Goal: Task Accomplishment & Management: Manage account settings

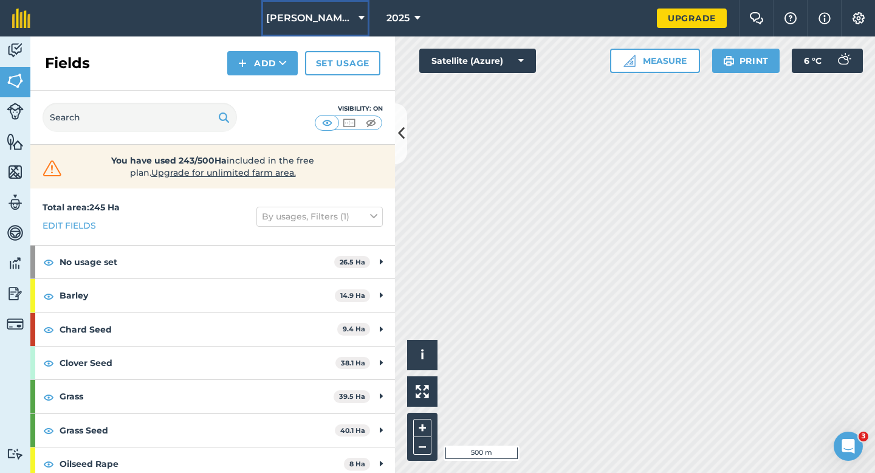
click at [314, 18] on span "[PERSON_NAME] & Sons LTD" at bounding box center [309, 18] width 87 height 15
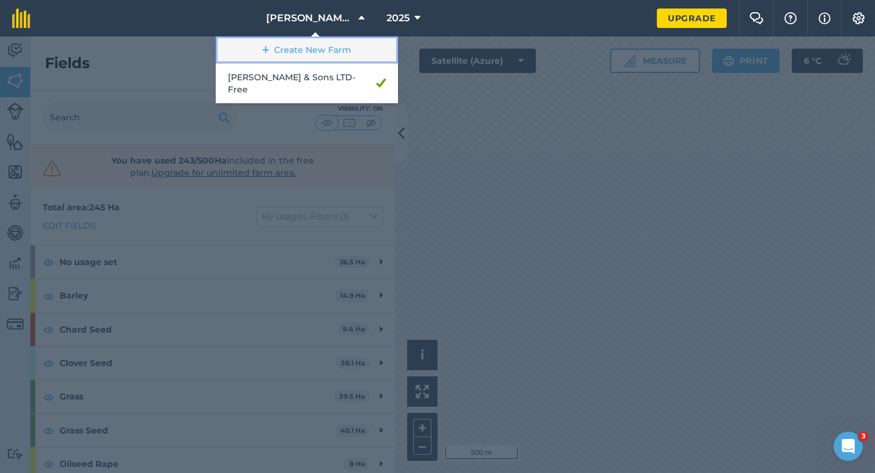
click at [313, 55] on link "Create New Farm" at bounding box center [307, 49] width 182 height 27
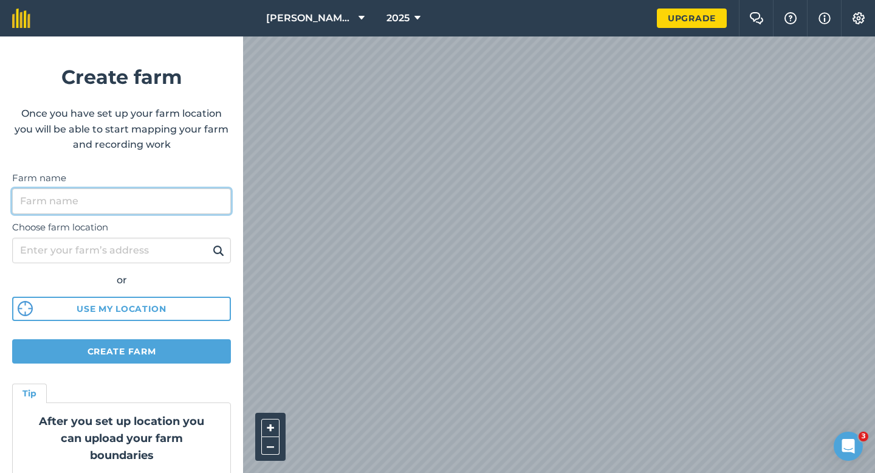
click at [159, 194] on input "Farm name" at bounding box center [121, 201] width 219 height 26
type input "[PERSON_NAME] & Sons"
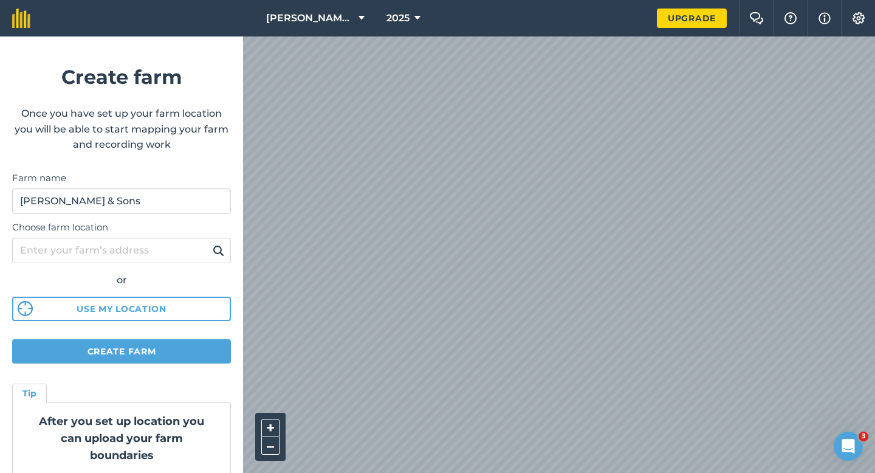
click at [507, 0] on html "[PERSON_NAME] & Sons LTD 2025 Upgrade Farm Chat Help Info Settings Create farm …" at bounding box center [437, 236] width 875 height 473
click at [378, 0] on html "[PERSON_NAME] & Sons LTD 2025 Upgrade Farm Chat Help Info Settings Create farm …" at bounding box center [437, 236] width 875 height 473
click at [838, 289] on body "[PERSON_NAME] & Sons LTD 2025 Upgrade Farm Chat Help Info Settings Create farm …" at bounding box center [437, 236] width 875 height 473
drag, startPoint x: 835, startPoint y: 431, endPoint x: 478, endPoint y: 2, distance: 557.4
click at [481, 12] on div "[PERSON_NAME] & Sons LTD 2025 Upgrade Farm Chat Help Info Settings Create farm …" at bounding box center [437, 18] width 875 height 36
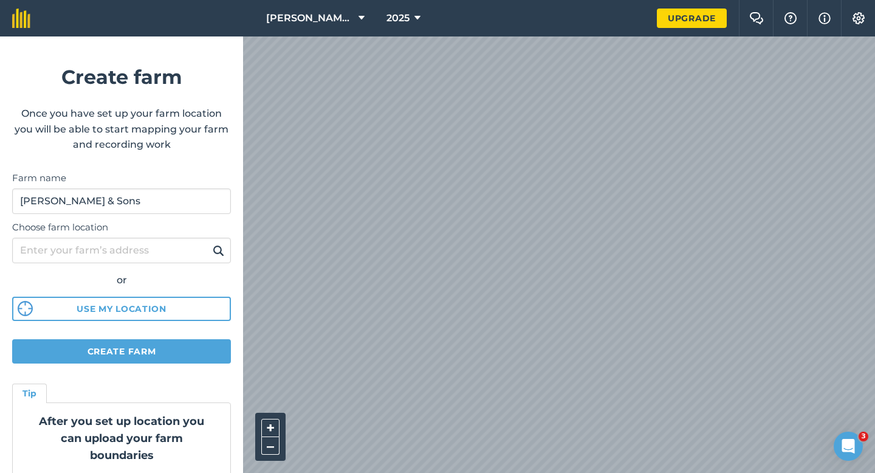
click at [447, 35] on div "[PERSON_NAME] & Sons LTD 2025 Upgrade Farm Chat Help Info Settings Create farm …" at bounding box center [437, 18] width 875 height 36
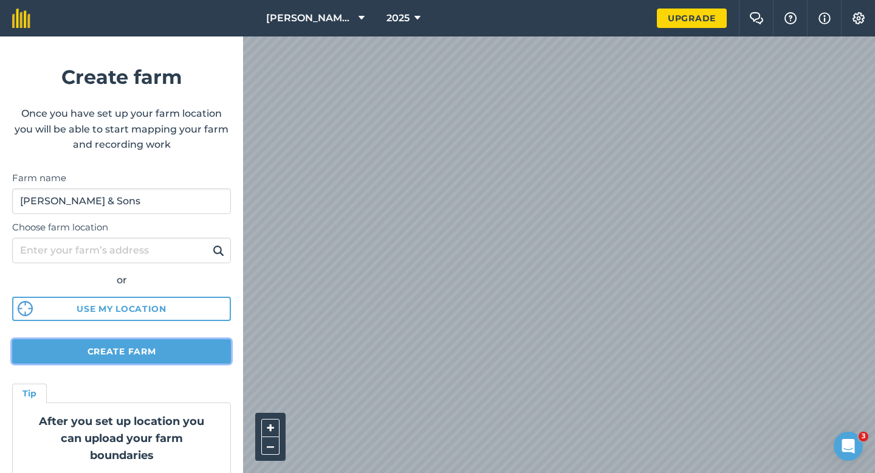
click at [139, 357] on button "Create farm" at bounding box center [121, 351] width 219 height 24
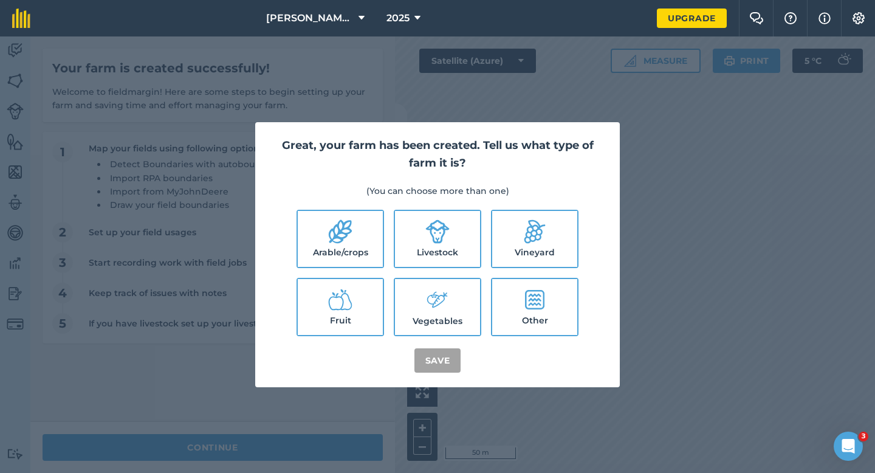
click at [329, 205] on div "Great, your farm has been created. Tell us what type of farm it is? (You can ch…" at bounding box center [437, 254] width 365 height 265
click at [335, 207] on div "Great, your farm has been created. Tell us what type of farm it is? (You can ch…" at bounding box center [437, 254] width 365 height 265
click at [344, 227] on icon at bounding box center [340, 231] width 24 height 24
checkbox input "true"
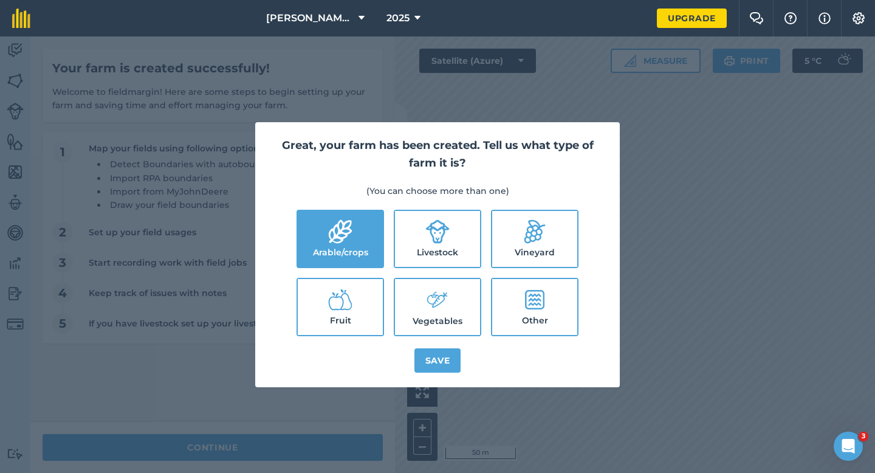
click at [442, 227] on icon at bounding box center [438, 232] width 24 height 24
checkbox input "true"
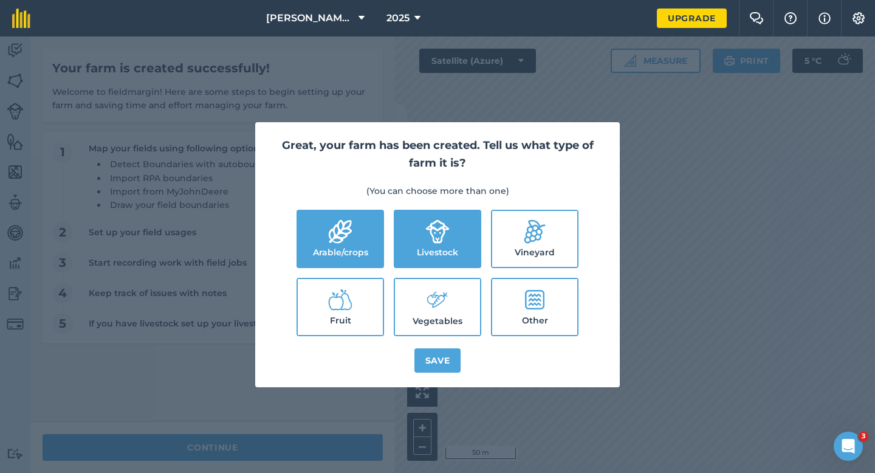
click at [444, 328] on label "Vegetables" at bounding box center [437, 307] width 85 height 56
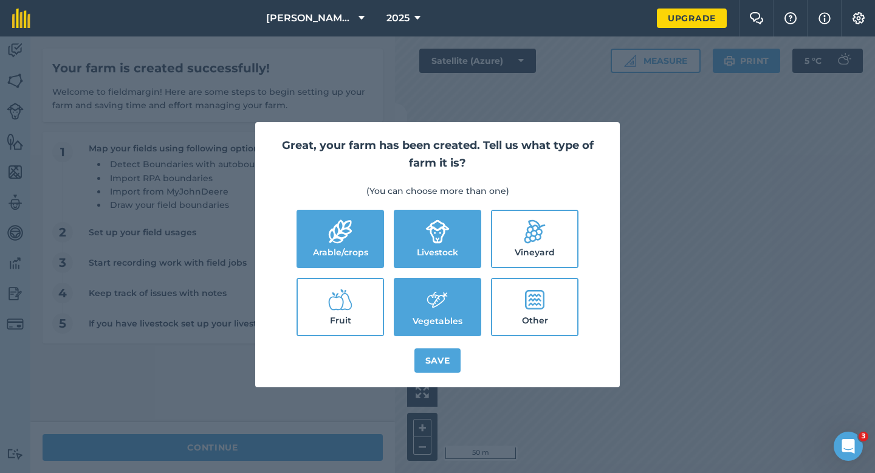
click at [444, 308] on icon at bounding box center [437, 300] width 24 height 26
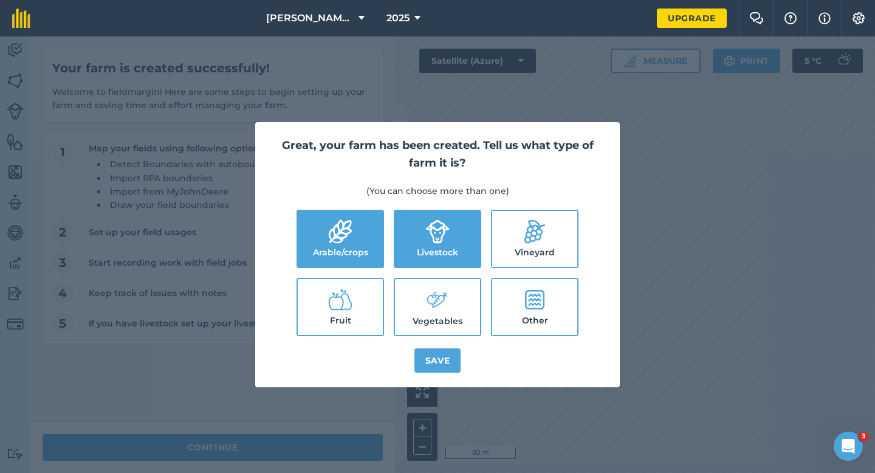
click at [444, 329] on label "Vegetables" at bounding box center [437, 307] width 85 height 56
checkbox input "true"
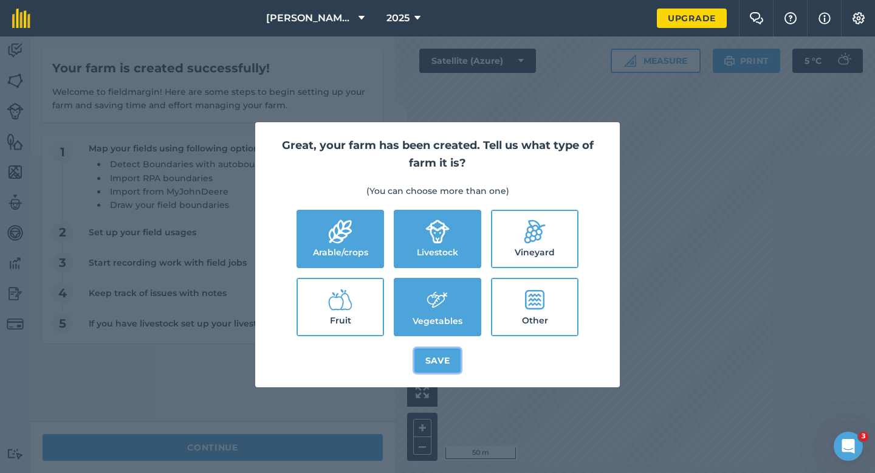
click at [444, 350] on button "Save" at bounding box center [437, 360] width 47 height 24
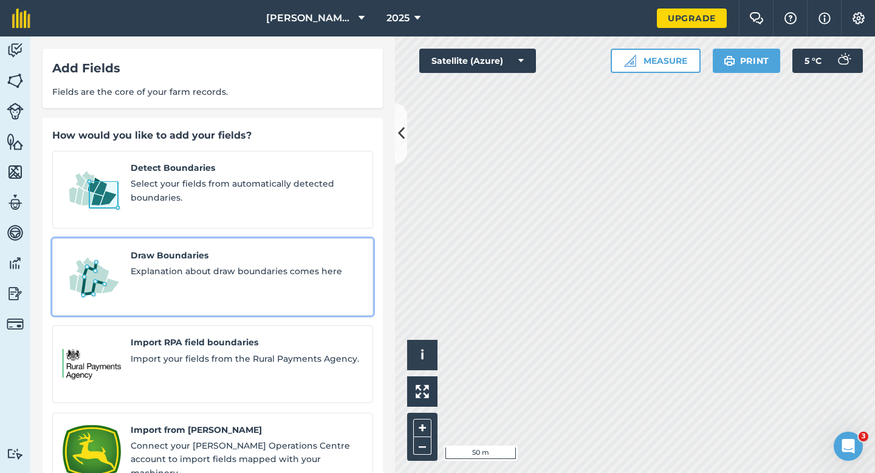
click at [156, 264] on span "Explanation about draw boundaries comes here" at bounding box center [247, 270] width 232 height 13
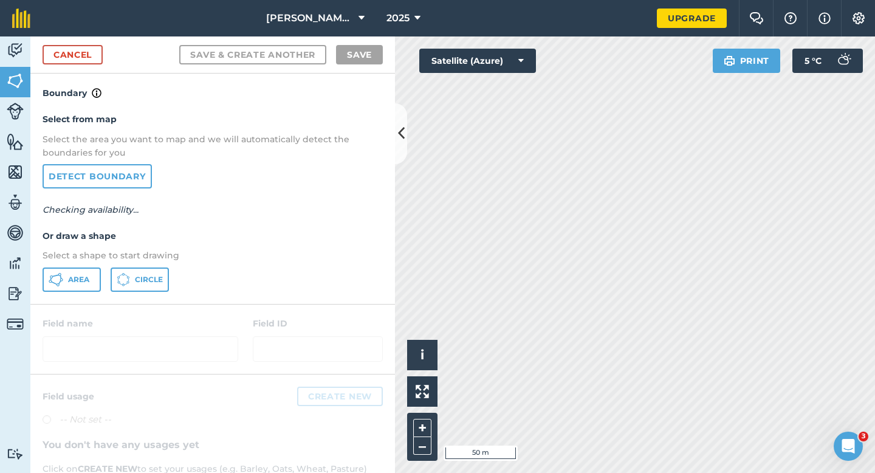
click at [83, 266] on div "Select from map Select the area you want to map and we will automatically detec…" at bounding box center [212, 201] width 365 height 203
click at [50, 273] on icon at bounding box center [56, 279] width 15 height 15
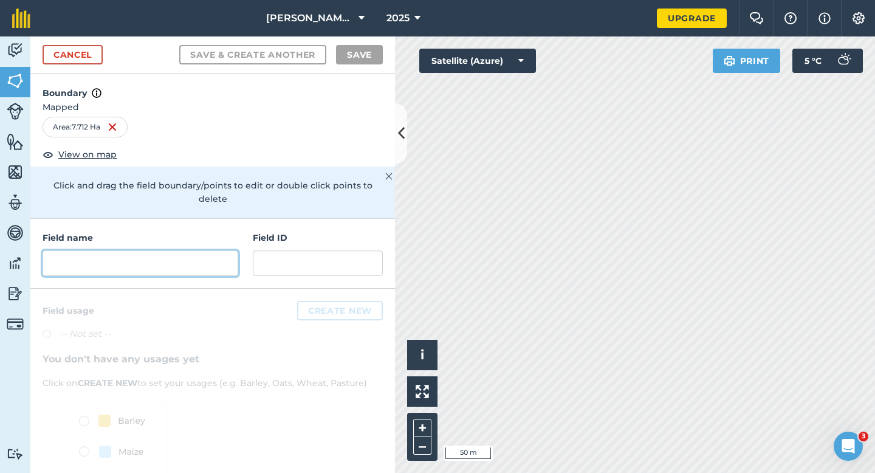
click at [169, 257] on input "text" at bounding box center [141, 263] width 196 height 26
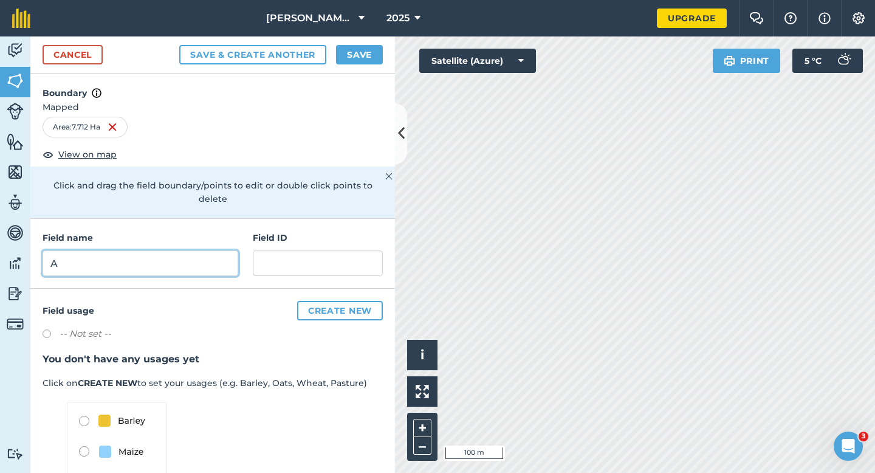
type input "A"
click at [370, 55] on button "Save" at bounding box center [359, 54] width 47 height 19
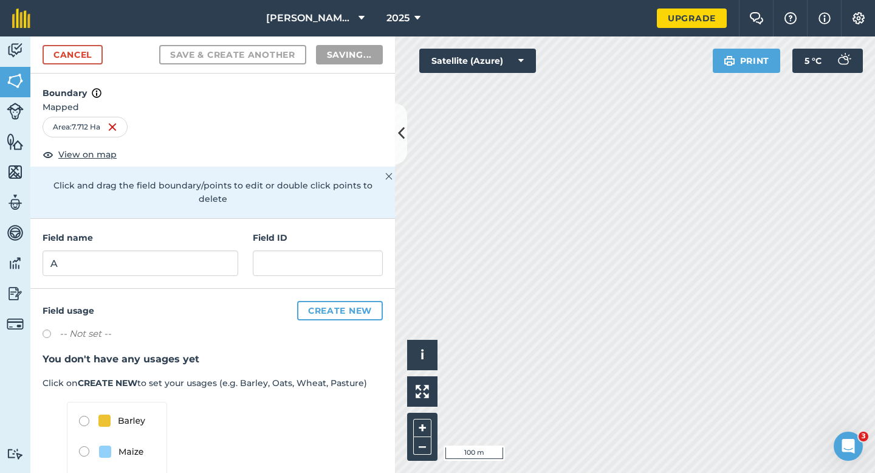
click at [399, 125] on div "Activity Fields Livestock Features Maps Team Vehicles Data Reporting Billing Tu…" at bounding box center [437, 254] width 875 height 436
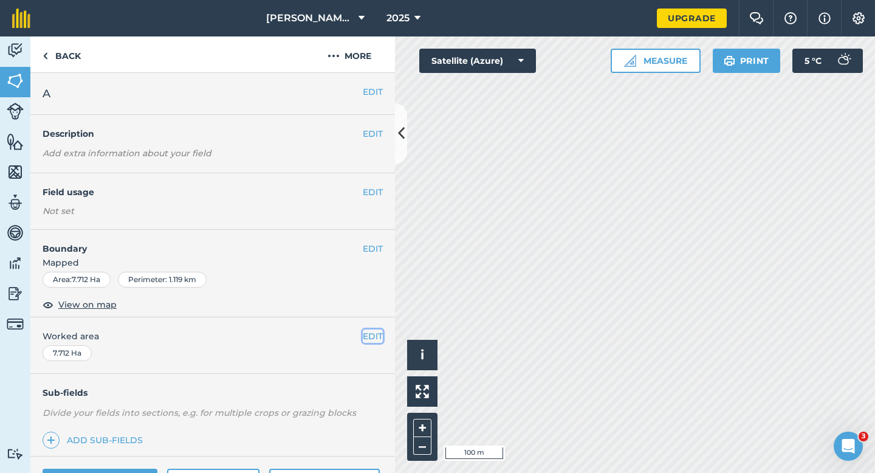
click at [374, 335] on button "EDIT" at bounding box center [373, 335] width 20 height 13
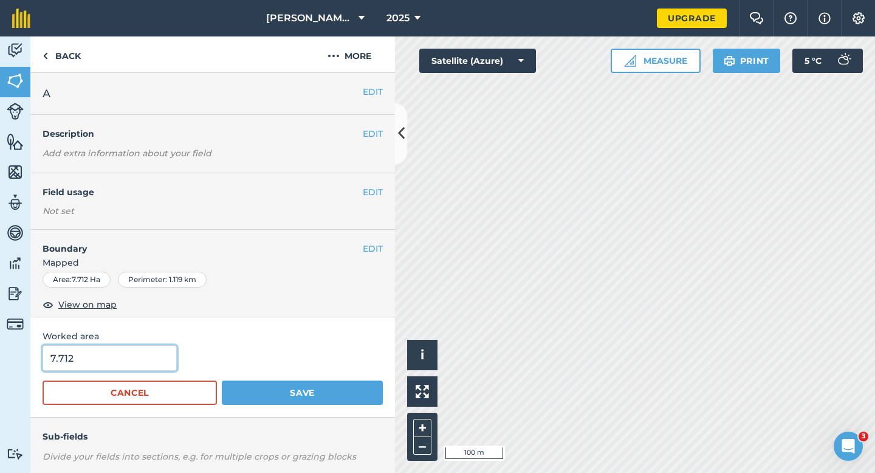
click at [126, 358] on input "7.712" at bounding box center [110, 358] width 134 height 26
type input "7.7"
click at [222, 380] on button "Save" at bounding box center [302, 392] width 161 height 24
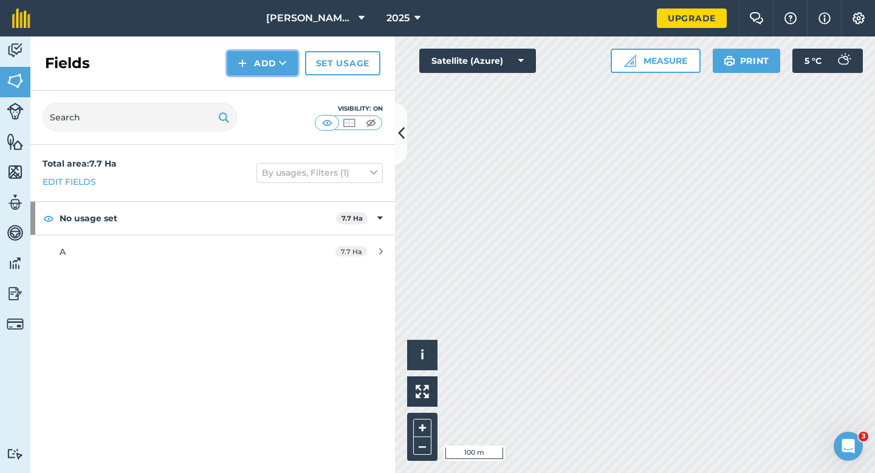
click at [265, 70] on button "Add" at bounding box center [262, 63] width 70 height 24
click at [265, 80] on link "Draw" at bounding box center [262, 90] width 67 height 27
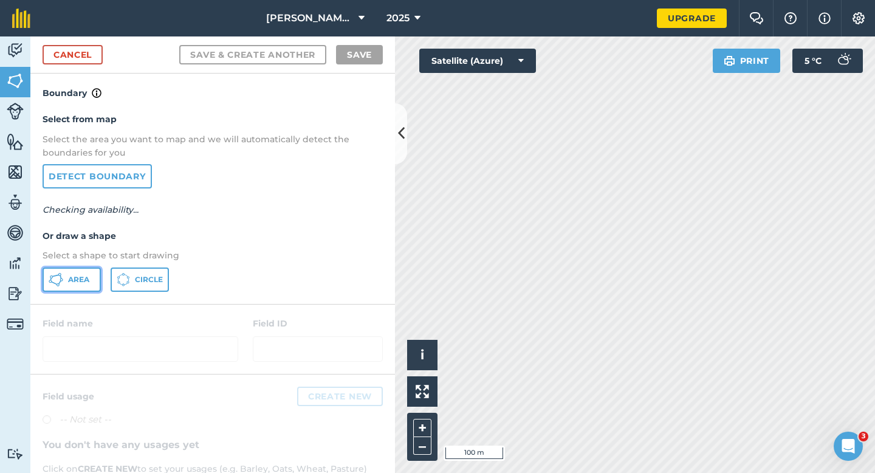
click at [83, 286] on button "Area" at bounding box center [72, 279] width 58 height 24
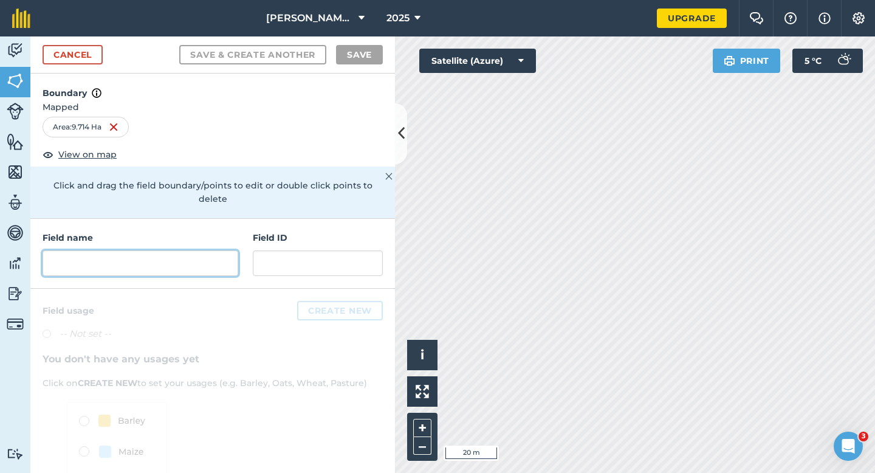
click at [190, 250] on input "text" at bounding box center [141, 263] width 196 height 26
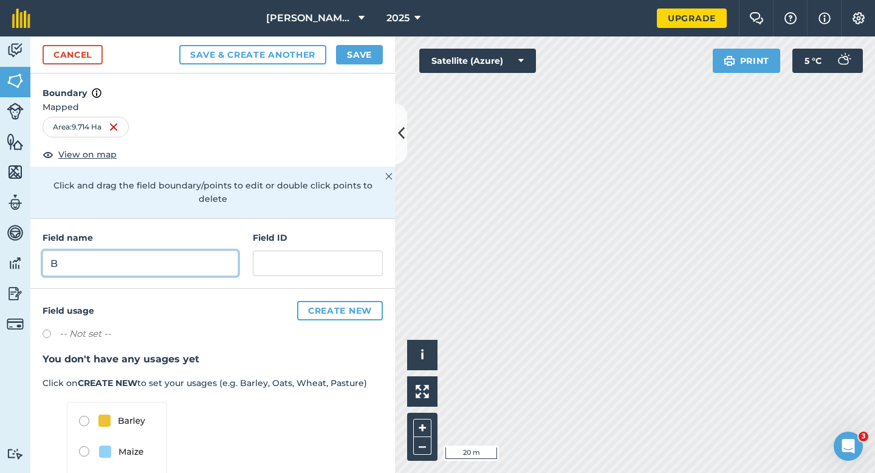
type input "B"
click at [350, 58] on button "Save" at bounding box center [359, 54] width 47 height 19
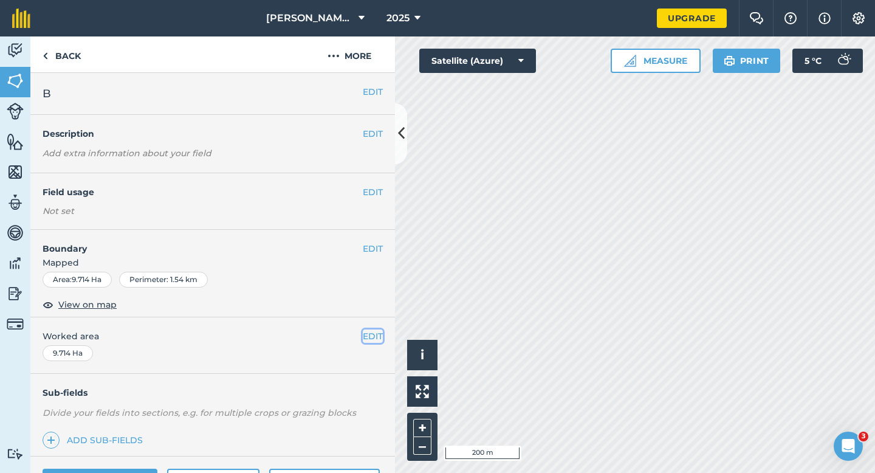
click at [372, 337] on button "EDIT" at bounding box center [373, 335] width 20 height 13
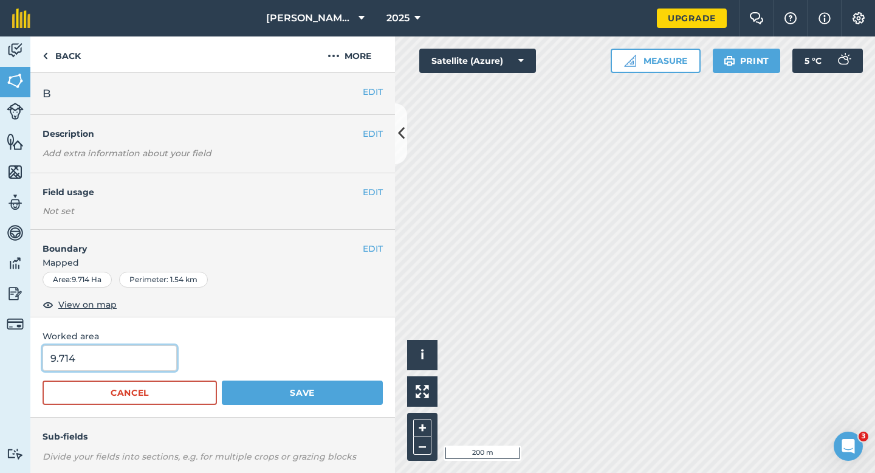
click at [151, 366] on input "9.714" at bounding box center [110, 358] width 134 height 26
type input "9.7"
click at [222, 380] on button "Save" at bounding box center [302, 392] width 161 height 24
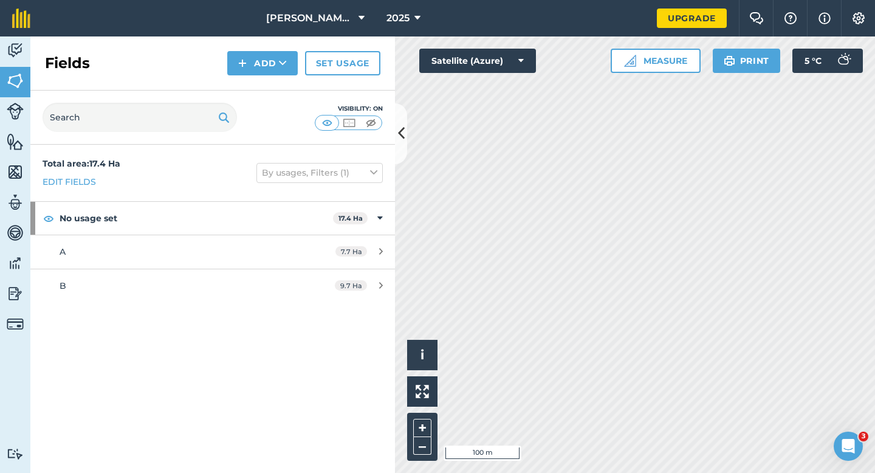
click at [214, 43] on div "Fields Add Set usage" at bounding box center [212, 63] width 365 height 54
click at [235, 62] on button "Add" at bounding box center [262, 63] width 70 height 24
click at [241, 80] on link "Draw" at bounding box center [262, 90] width 67 height 27
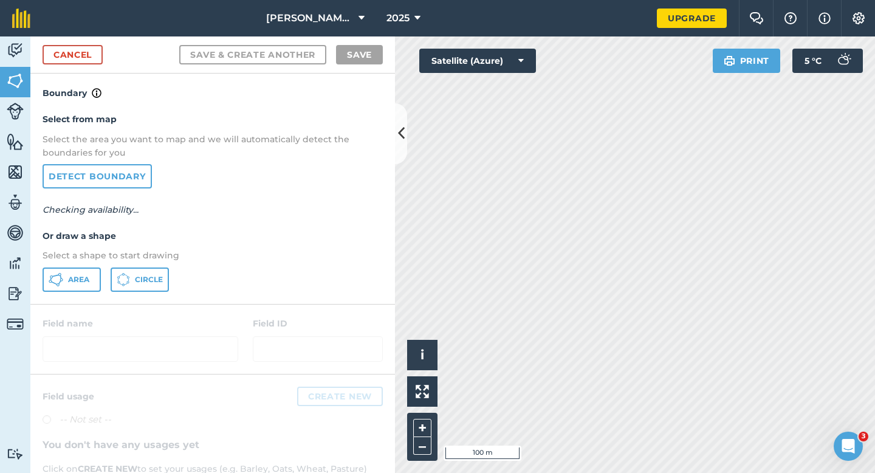
click at [77, 294] on div "Select from map Select the area you want to map and we will automatically detec…" at bounding box center [212, 201] width 365 height 203
click at [77, 291] on div "Select from map Select the area you want to map and we will automatically detec…" at bounding box center [212, 201] width 365 height 203
click at [77, 283] on span "Area" at bounding box center [78, 280] width 21 height 10
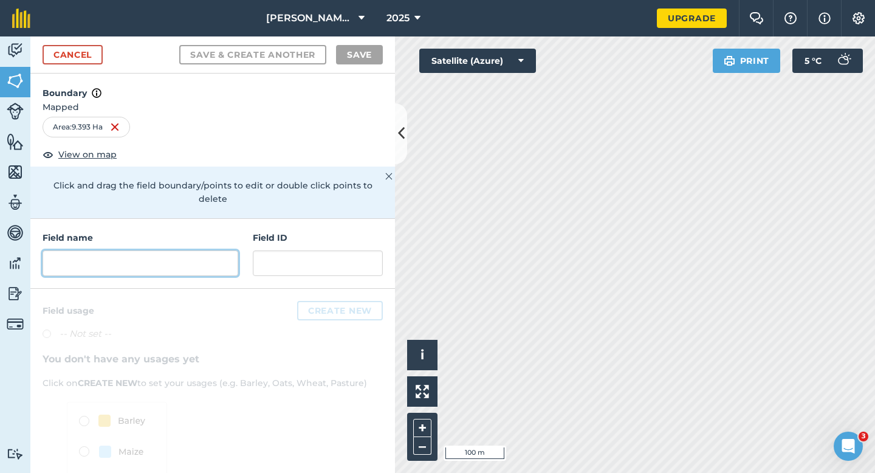
click at [211, 250] on input "text" at bounding box center [141, 263] width 196 height 26
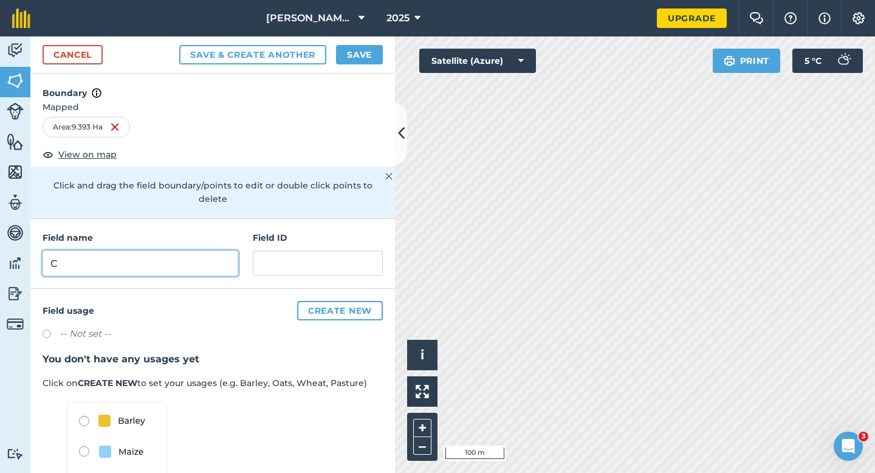
type input "C"
click at [373, 48] on button "Save" at bounding box center [359, 54] width 47 height 19
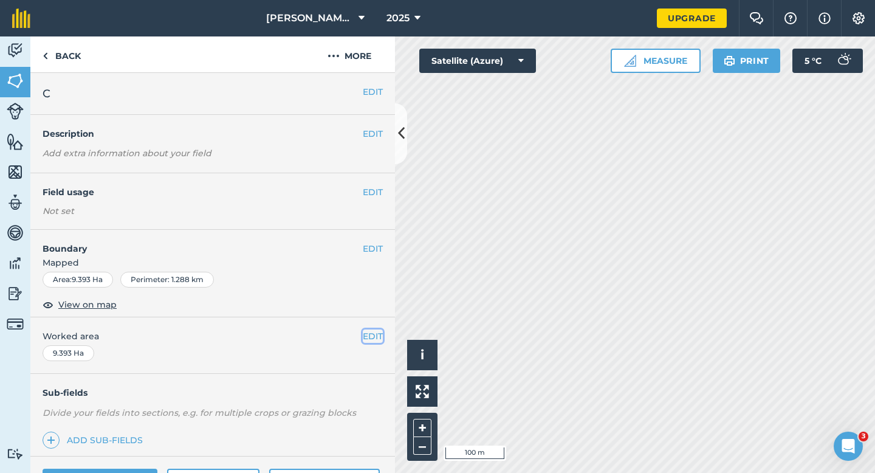
click at [372, 331] on button "EDIT" at bounding box center [373, 335] width 20 height 13
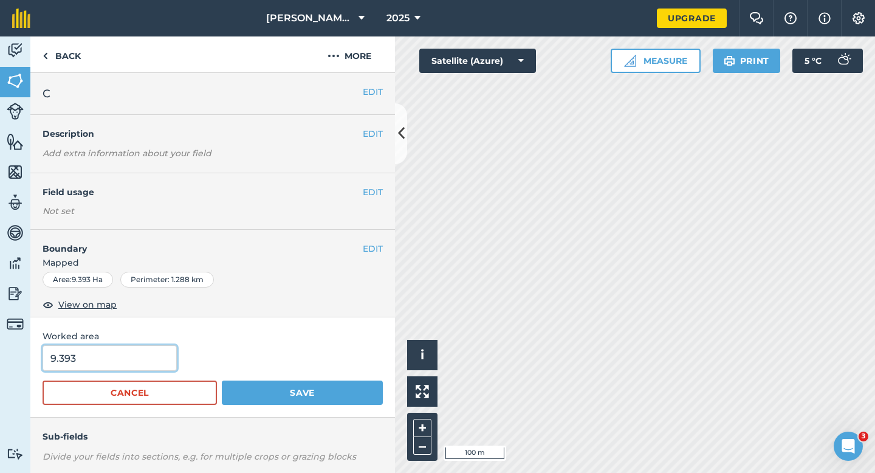
click at [142, 350] on input "9.393" at bounding box center [110, 358] width 134 height 26
click at [141, 356] on input "9.393" at bounding box center [110, 358] width 134 height 26
type input "9.4"
click at [222, 380] on button "Save" at bounding box center [302, 392] width 161 height 24
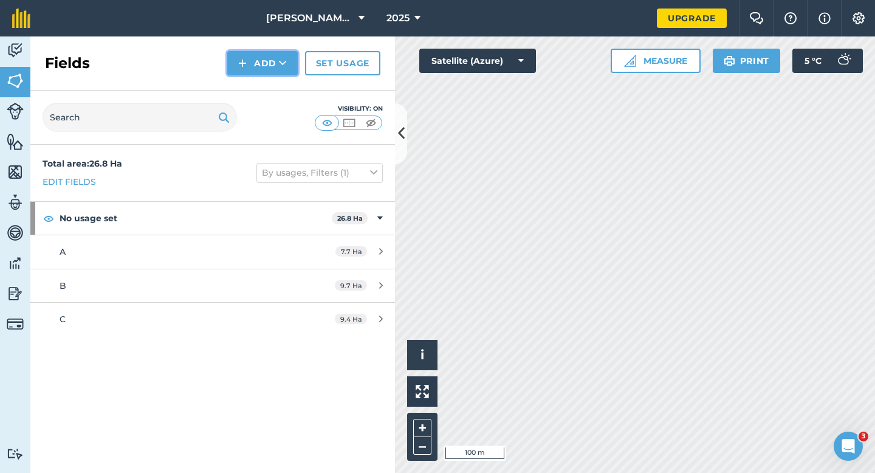
click at [244, 70] on img at bounding box center [242, 63] width 9 height 15
click at [252, 92] on link "Draw" at bounding box center [262, 90] width 67 height 27
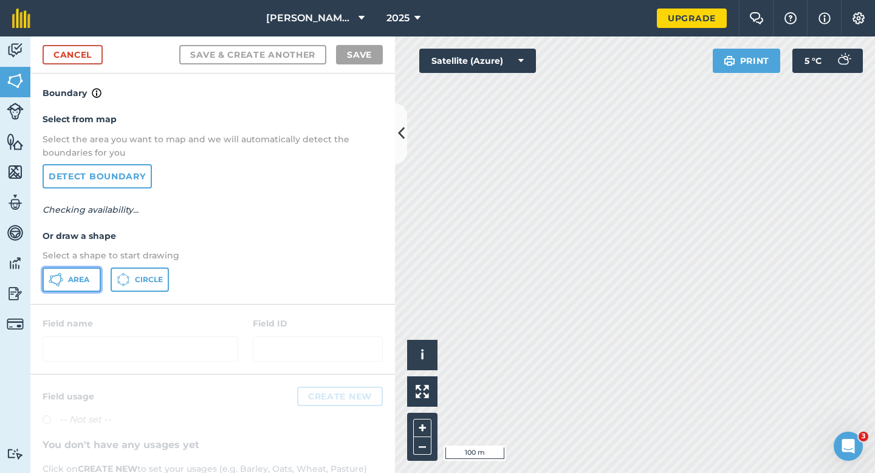
click at [74, 272] on button "Area" at bounding box center [72, 279] width 58 height 24
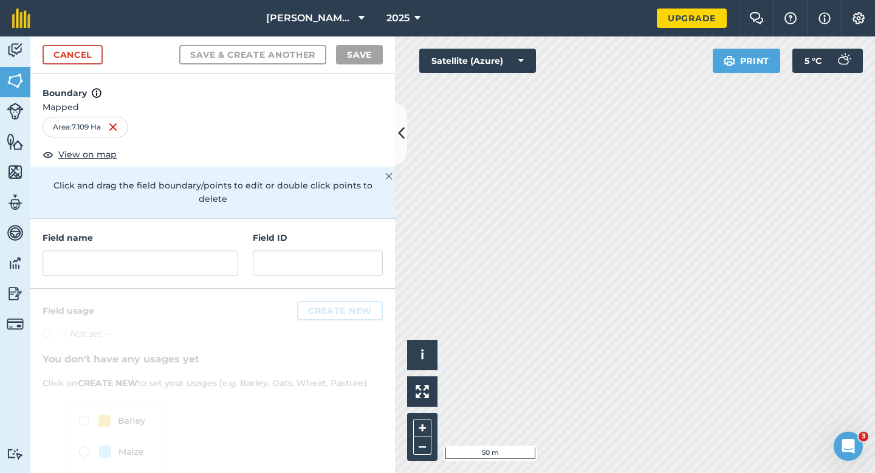
click at [191, 269] on div "Field name Field ID" at bounding box center [212, 254] width 365 height 70
click at [188, 250] on input "text" at bounding box center [141, 263] width 196 height 26
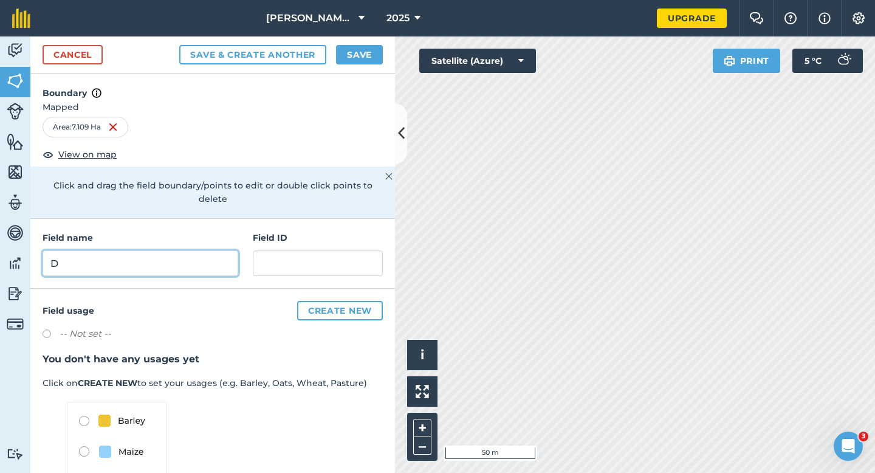
type input "D"
click at [371, 68] on div "Cancel Save & Create Another Save" at bounding box center [212, 54] width 365 height 37
click at [370, 61] on button "Save" at bounding box center [359, 54] width 47 height 19
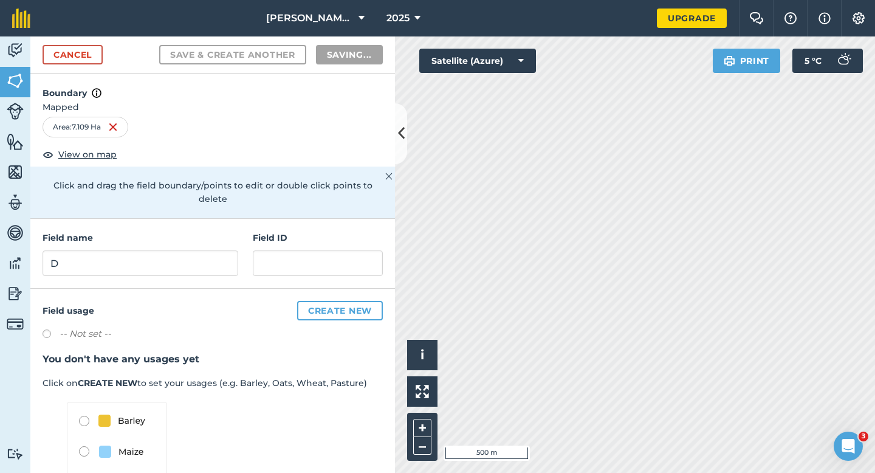
click at [373, 355] on div "Field usage Create new -- Not set -- You don't have any usages yet Click on CRE…" at bounding box center [212, 420] width 365 height 263
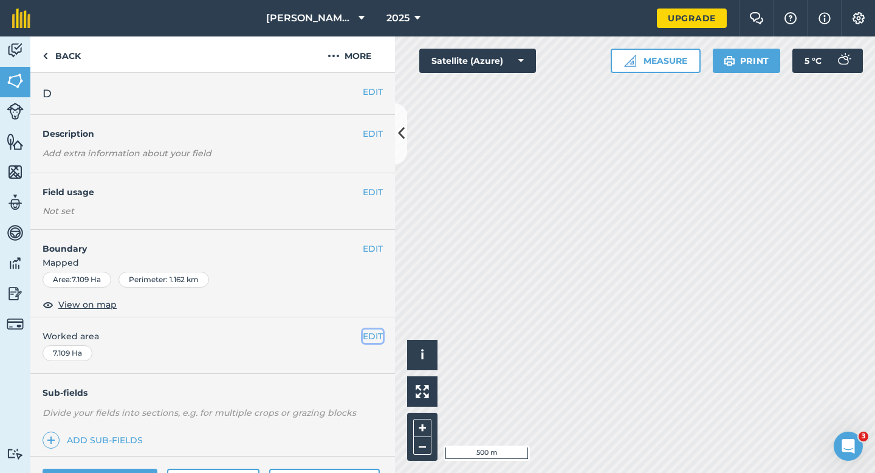
click at [373, 332] on button "EDIT" at bounding box center [373, 335] width 20 height 13
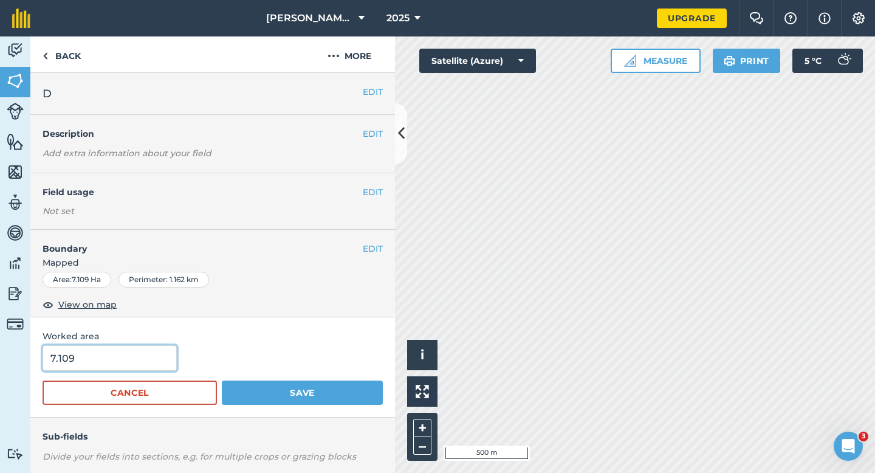
click at [129, 357] on input "7.109" at bounding box center [110, 358] width 134 height 26
type input "7"
click at [222, 380] on button "Save" at bounding box center [302, 392] width 161 height 24
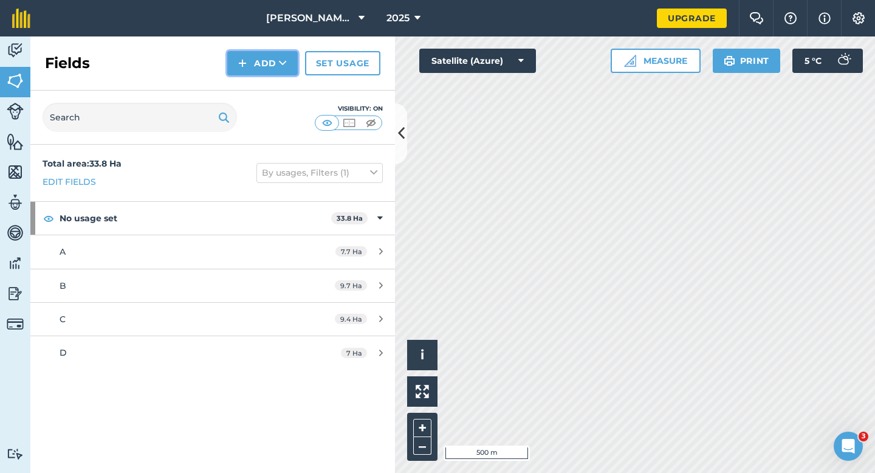
click at [269, 70] on button "Add" at bounding box center [262, 63] width 70 height 24
click at [269, 80] on link "Draw" at bounding box center [262, 90] width 67 height 27
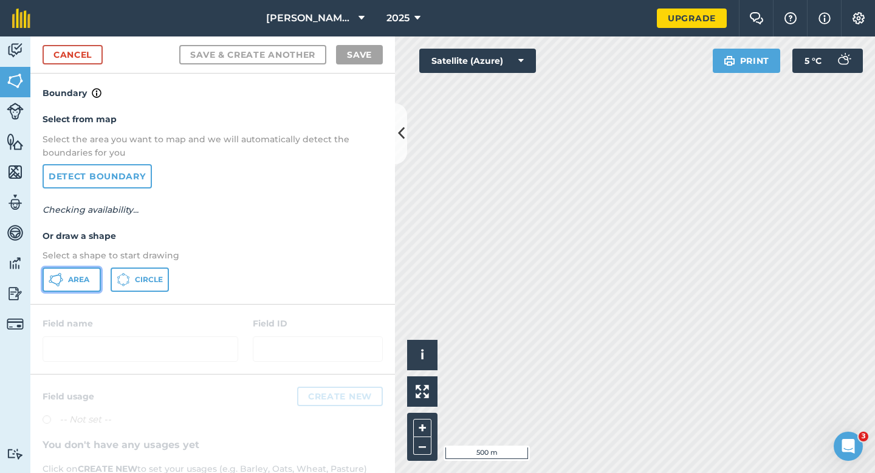
click at [85, 285] on button "Area" at bounding box center [72, 279] width 58 height 24
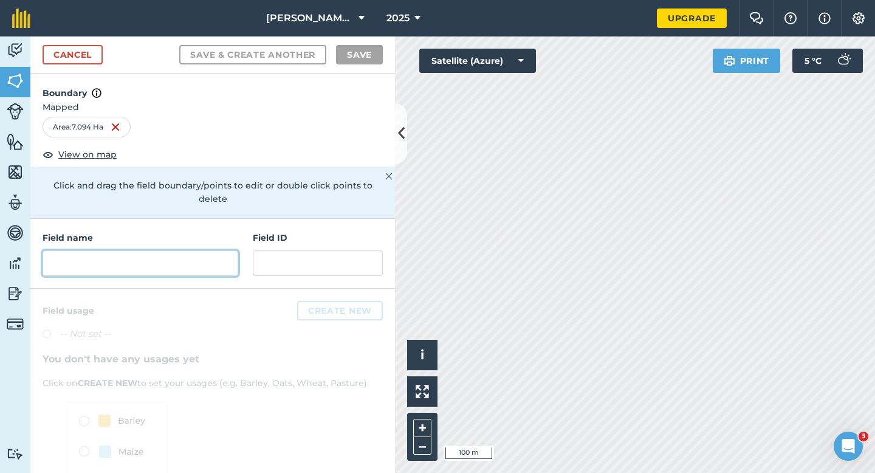
click at [128, 250] on input "text" at bounding box center [141, 263] width 196 height 26
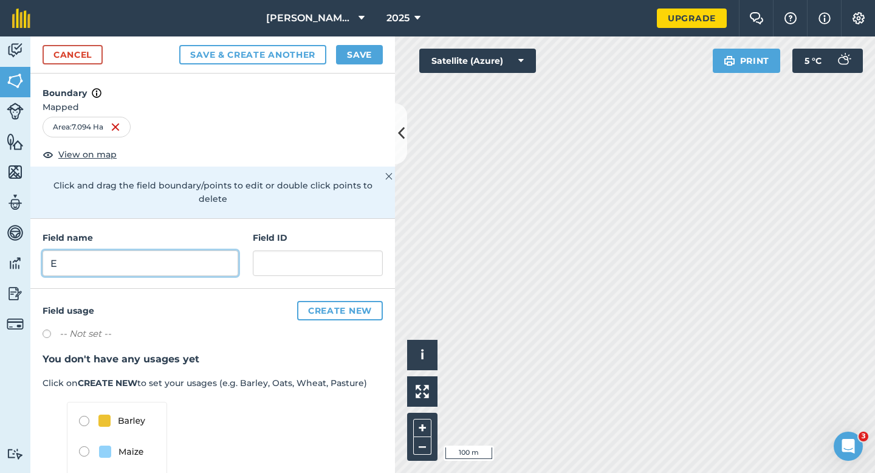
type input "E"
click at [342, 51] on button "Save" at bounding box center [359, 54] width 47 height 19
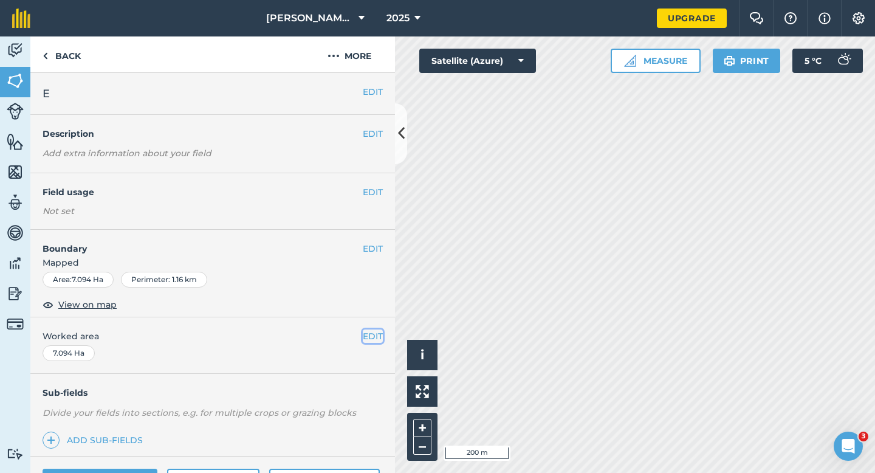
click at [366, 340] on button "EDIT" at bounding box center [373, 335] width 20 height 13
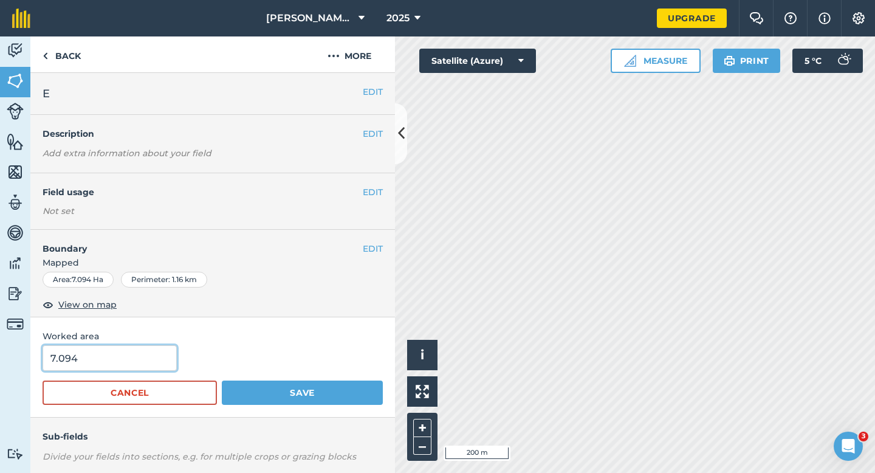
click at [134, 356] on input "7.094" at bounding box center [110, 358] width 134 height 26
type input "7.1"
click at [222, 380] on button "Save" at bounding box center [302, 392] width 161 height 24
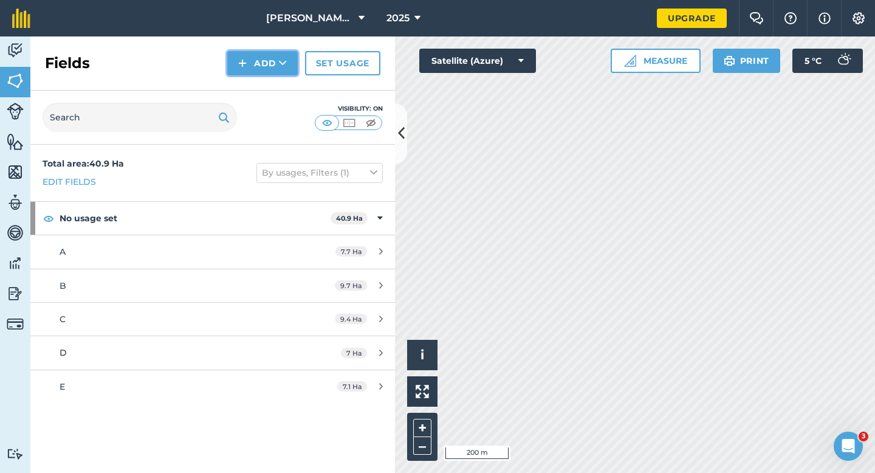
click at [243, 59] on img at bounding box center [242, 63] width 9 height 15
click at [271, 91] on link "Draw" at bounding box center [262, 90] width 67 height 27
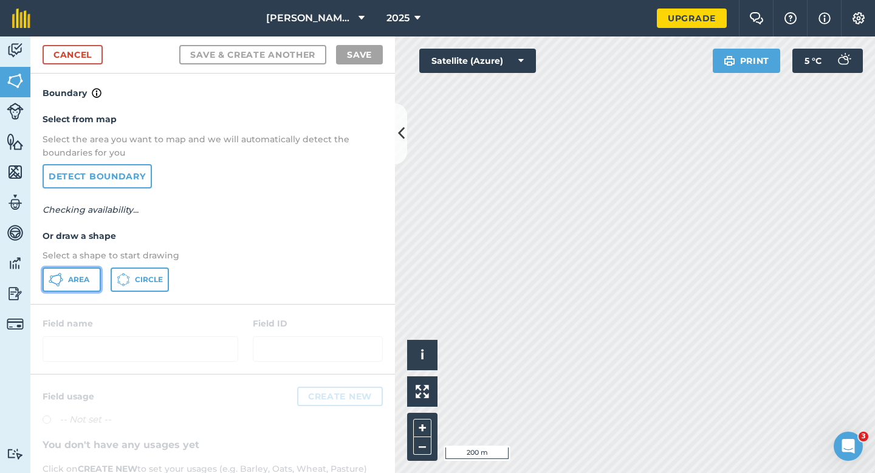
click at [75, 271] on button "Area" at bounding box center [72, 279] width 58 height 24
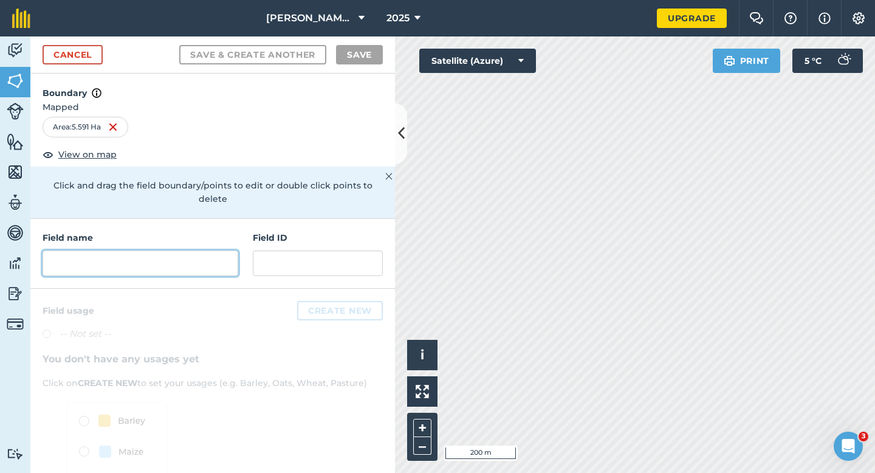
click at [209, 253] on input "text" at bounding box center [141, 263] width 196 height 26
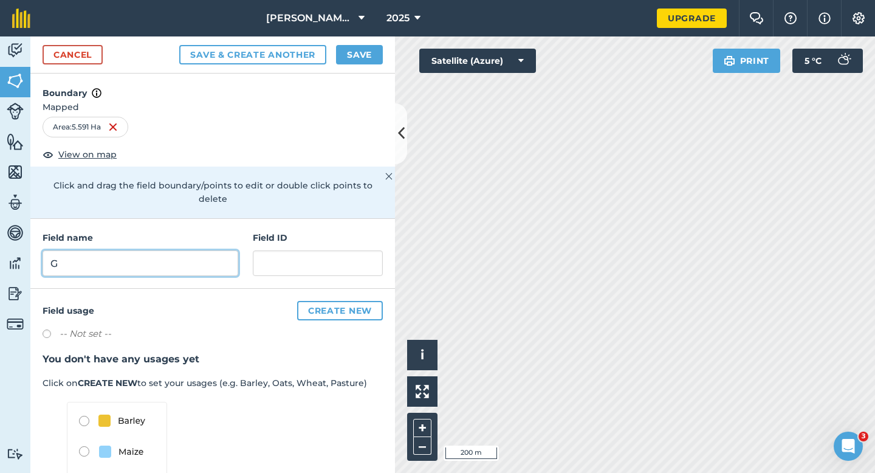
type input "G"
click at [341, 58] on button "Save" at bounding box center [359, 54] width 47 height 19
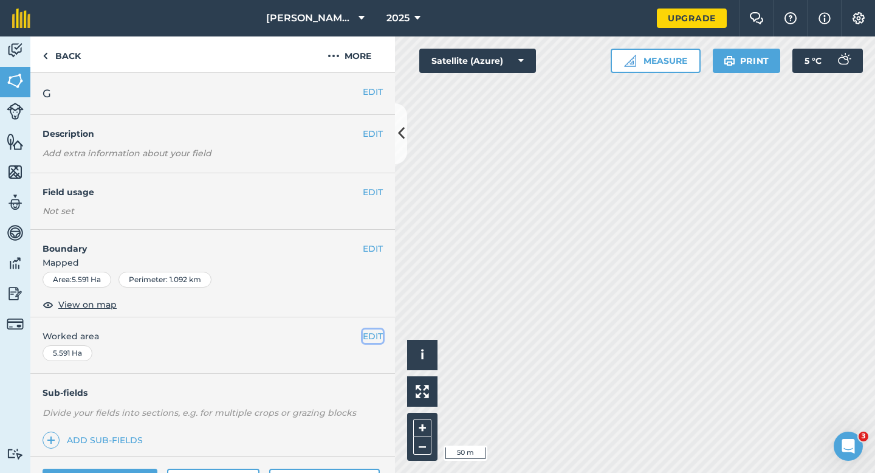
click at [377, 335] on button "EDIT" at bounding box center [373, 335] width 20 height 13
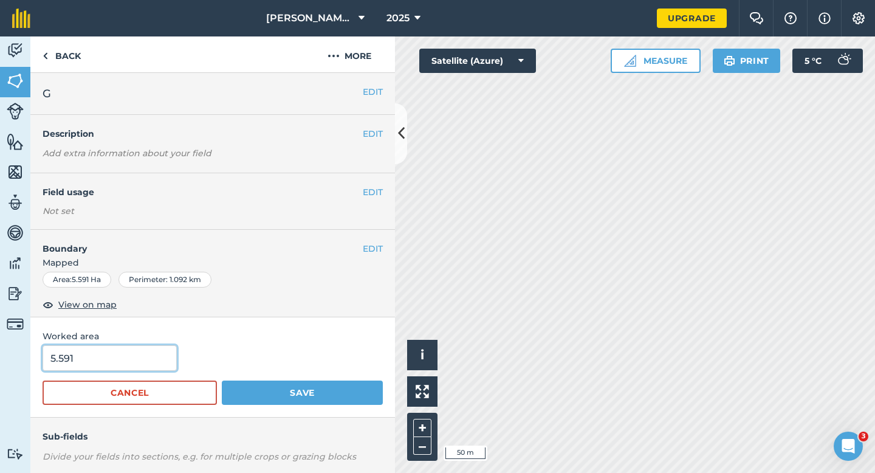
click at [137, 369] on input "5.591" at bounding box center [110, 358] width 134 height 26
type input "6"
click at [222, 380] on button "Save" at bounding box center [302, 392] width 161 height 24
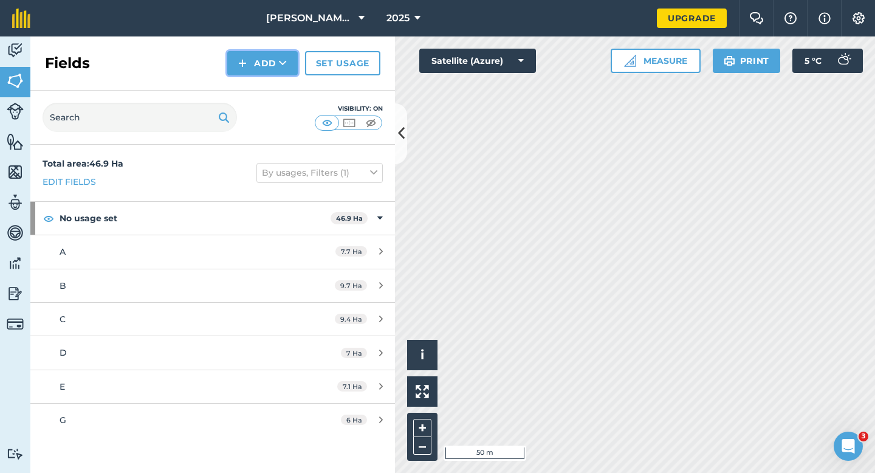
click at [259, 71] on button "Add" at bounding box center [262, 63] width 70 height 24
click at [259, 97] on link "Draw" at bounding box center [262, 90] width 67 height 27
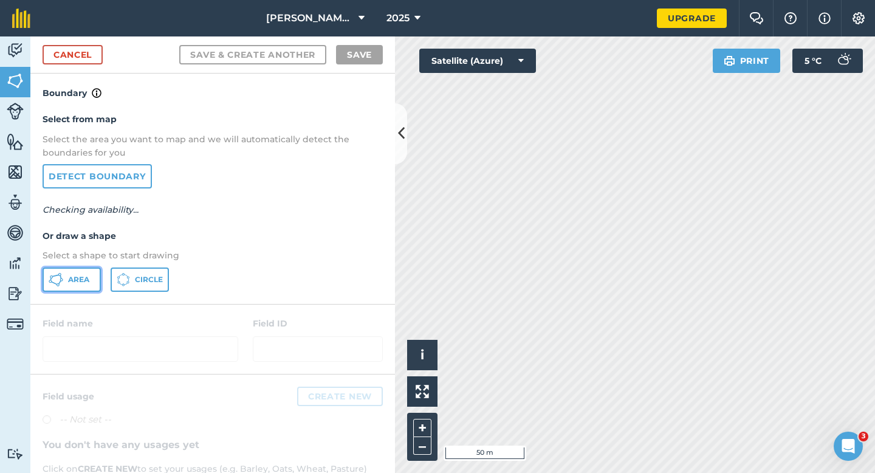
click at [84, 288] on button "Area" at bounding box center [72, 279] width 58 height 24
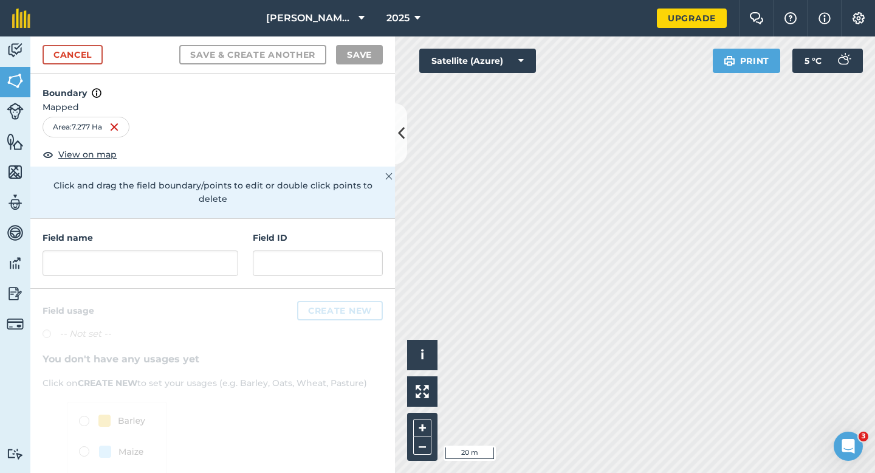
click at [251, 252] on div "Field name Field ID" at bounding box center [212, 254] width 365 height 70
click at [214, 252] on input "text" at bounding box center [141, 263] width 196 height 26
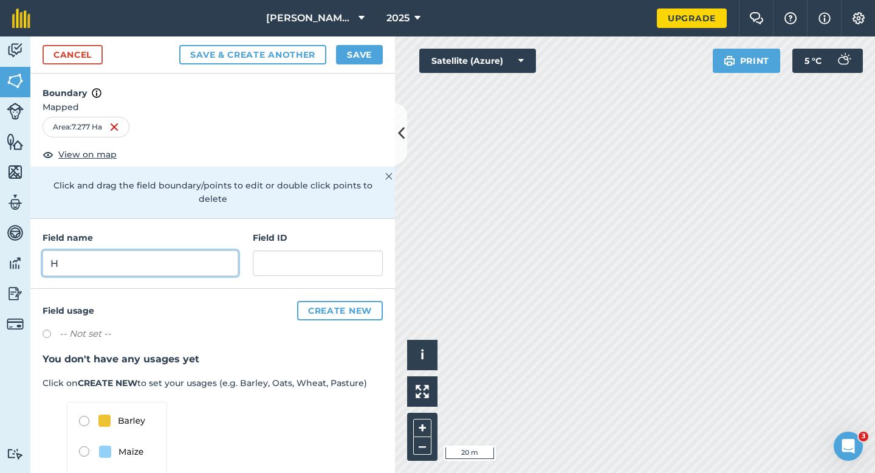
type input "H"
click at [357, 53] on button "Save" at bounding box center [359, 54] width 47 height 19
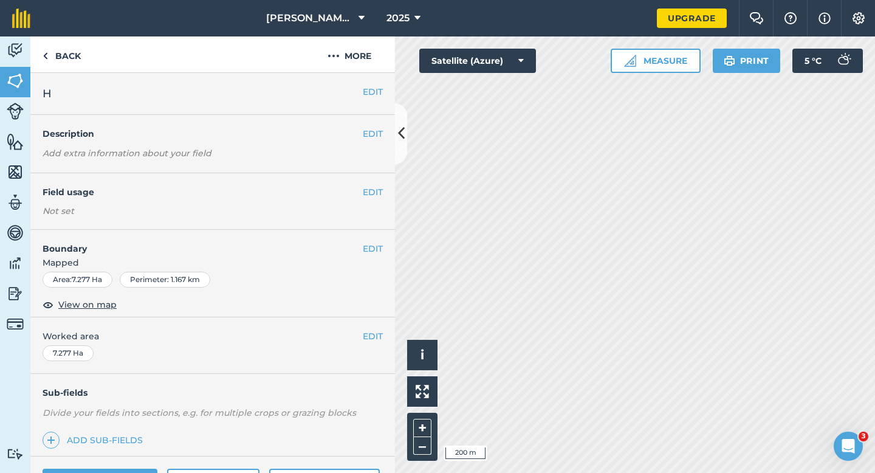
click at [361, 337] on span "Worked area" at bounding box center [213, 335] width 340 height 13
click at [363, 337] on button "EDIT" at bounding box center [373, 335] width 20 height 13
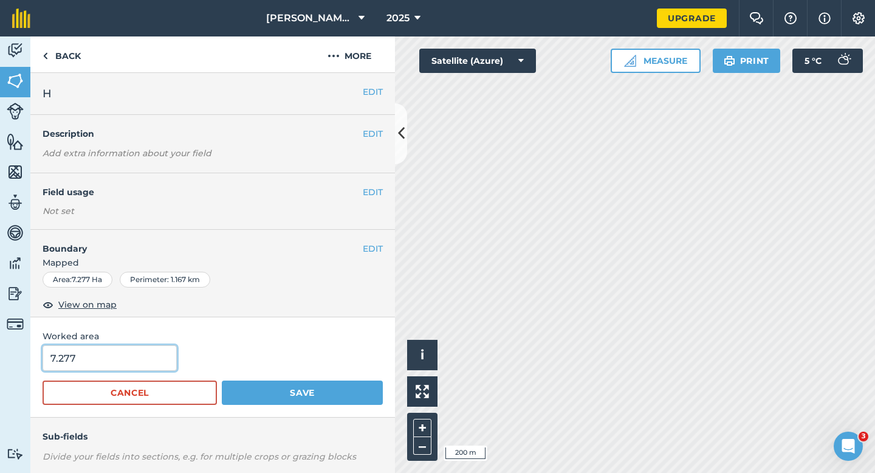
click at [101, 352] on input "7.277" at bounding box center [110, 358] width 134 height 26
type input "7.3"
click at [222, 380] on button "Save" at bounding box center [302, 392] width 161 height 24
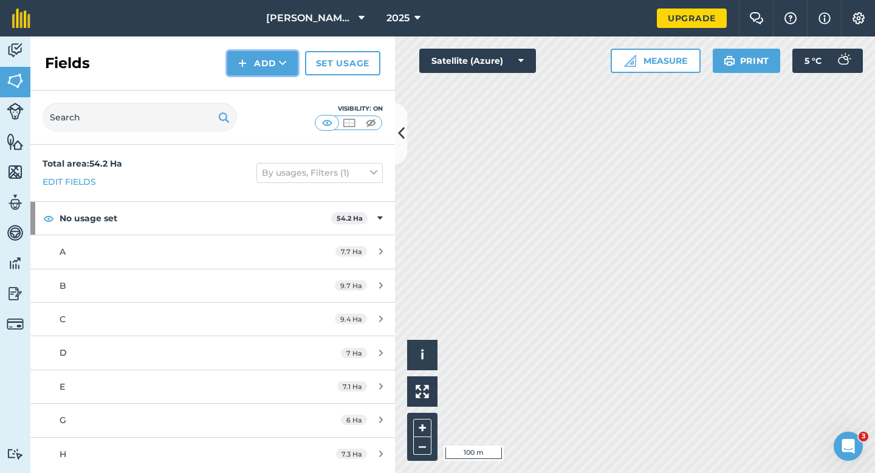
click at [252, 65] on button "Add" at bounding box center [262, 63] width 70 height 24
click at [257, 88] on link "Draw" at bounding box center [262, 90] width 67 height 27
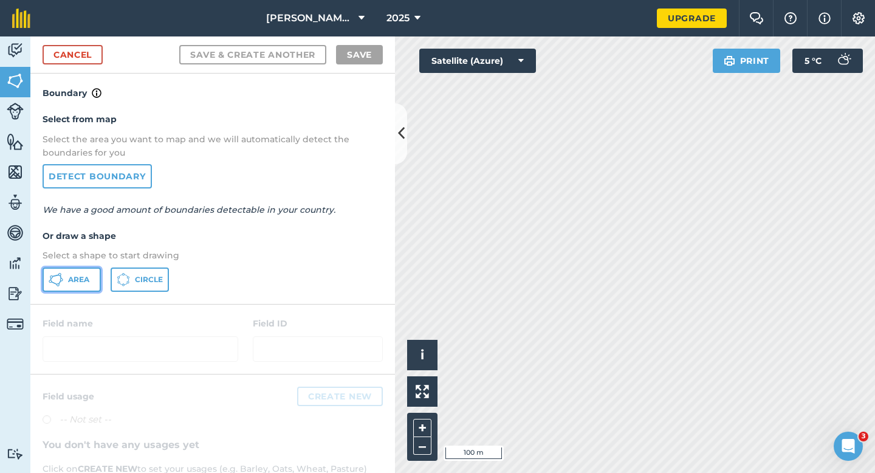
click at [89, 276] on button "Area" at bounding box center [72, 279] width 58 height 24
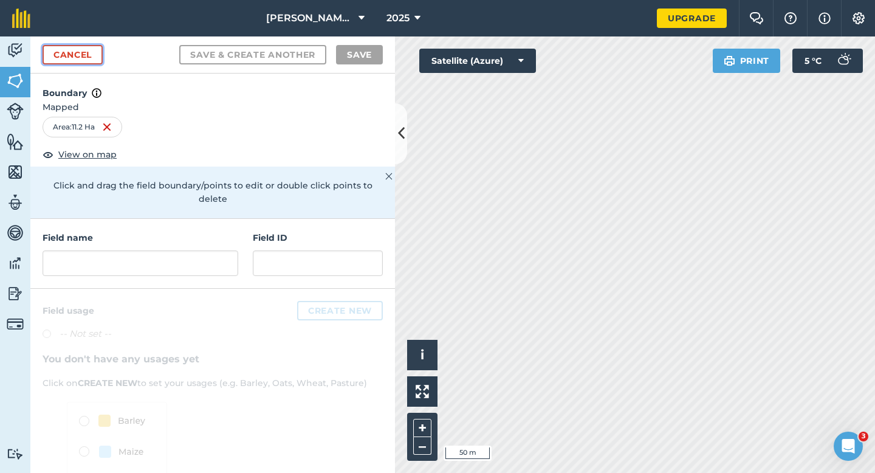
click at [74, 50] on link "Cancel" at bounding box center [73, 54] width 60 height 19
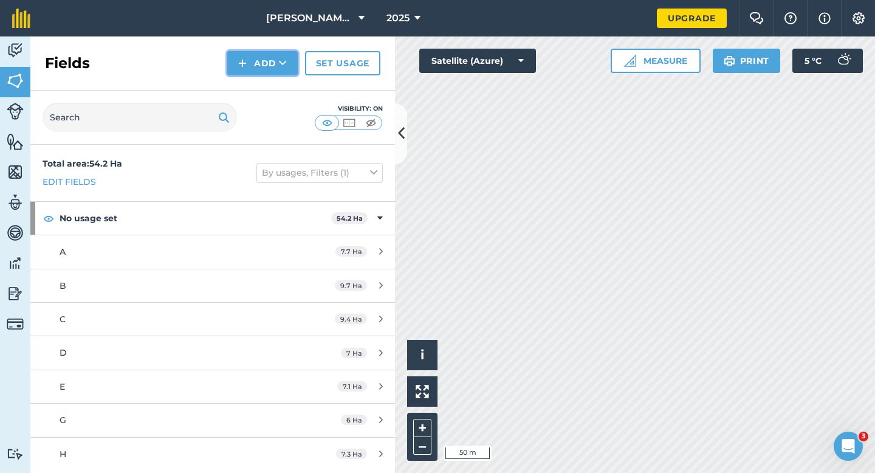
click at [257, 71] on button "Add" at bounding box center [262, 63] width 70 height 24
click at [257, 78] on link "Draw" at bounding box center [262, 90] width 67 height 27
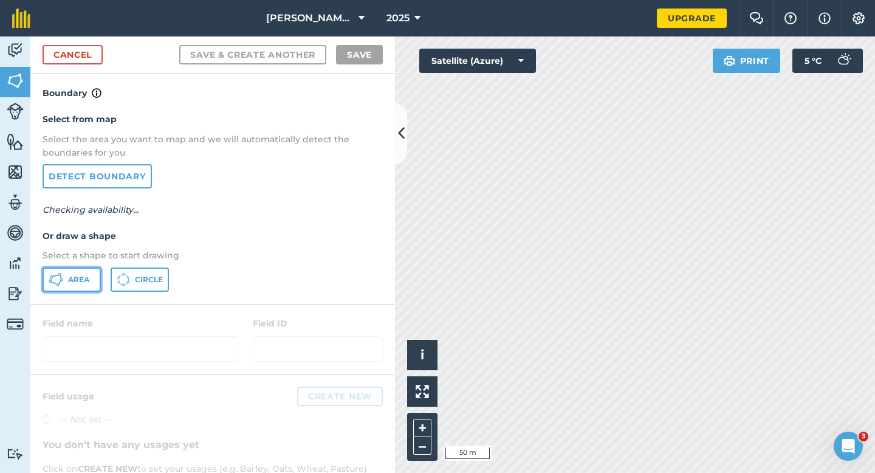
click at [93, 274] on button "Area" at bounding box center [72, 279] width 58 height 24
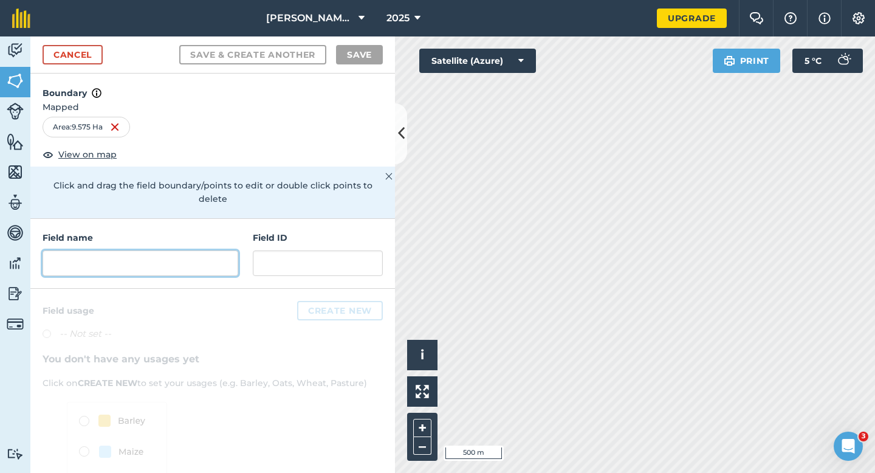
click at [157, 250] on input "text" at bounding box center [141, 263] width 196 height 26
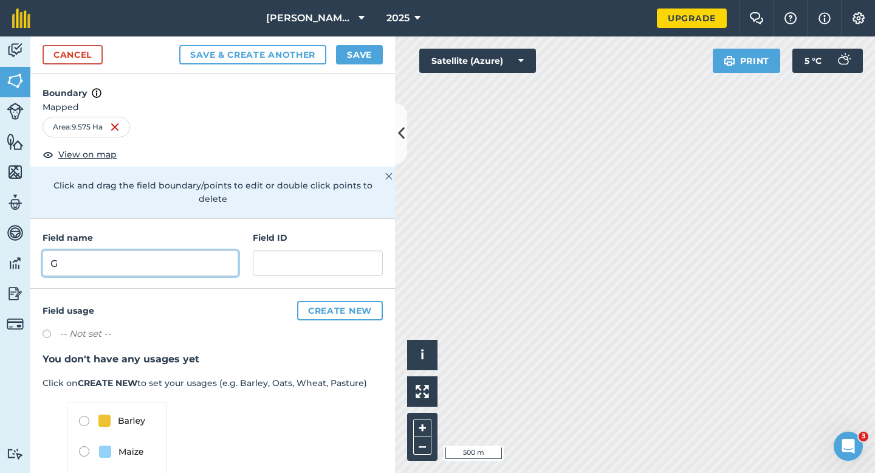
type input "G"
click at [363, 50] on button "Save" at bounding box center [359, 54] width 47 height 19
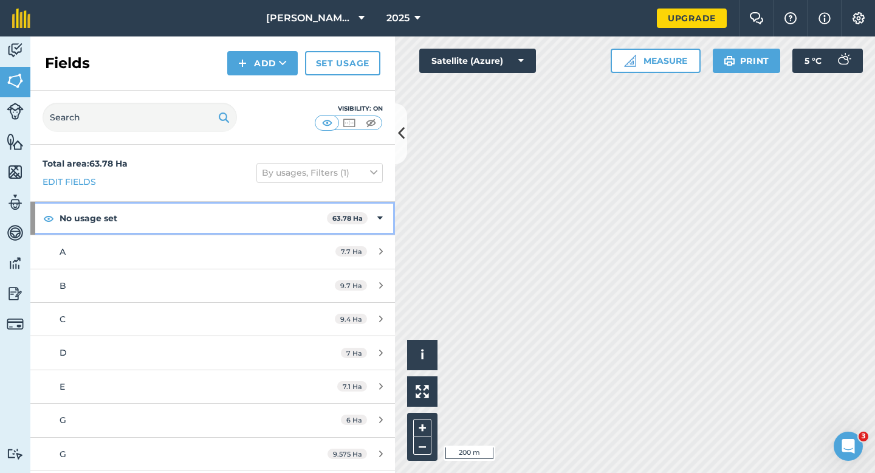
click at [363, 213] on span "63.78 Ha" at bounding box center [347, 218] width 41 height 13
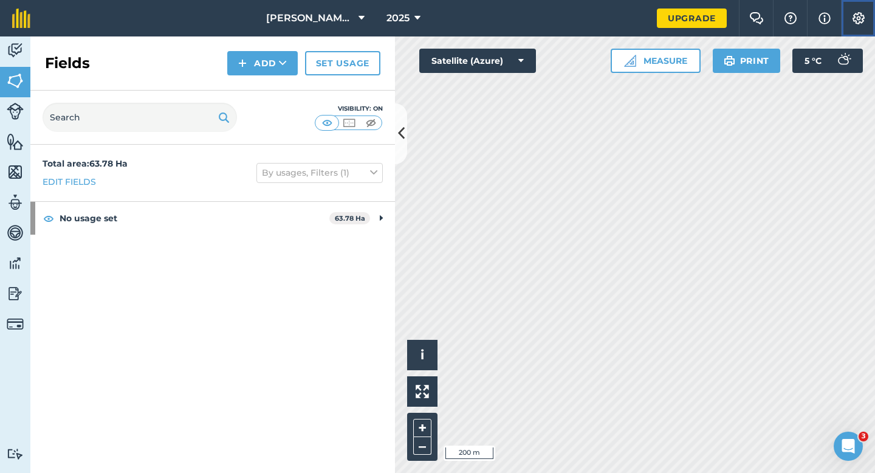
click at [863, 14] on img at bounding box center [858, 18] width 15 height 12
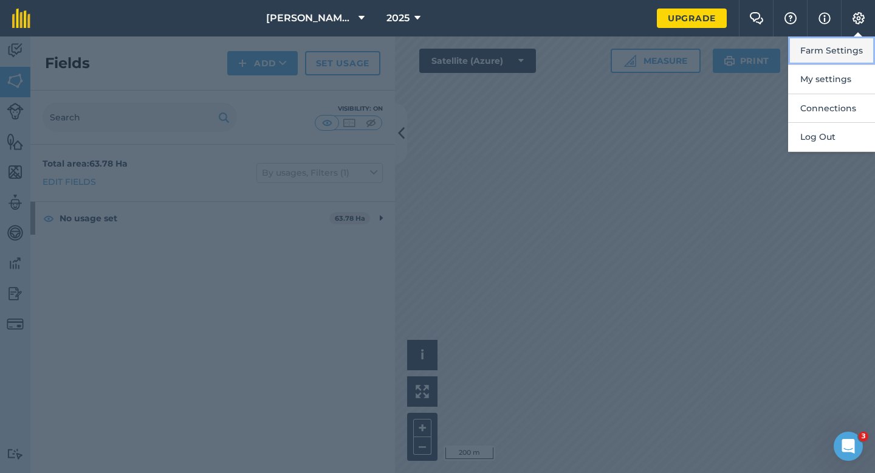
click at [862, 43] on button "Farm Settings" at bounding box center [831, 50] width 87 height 29
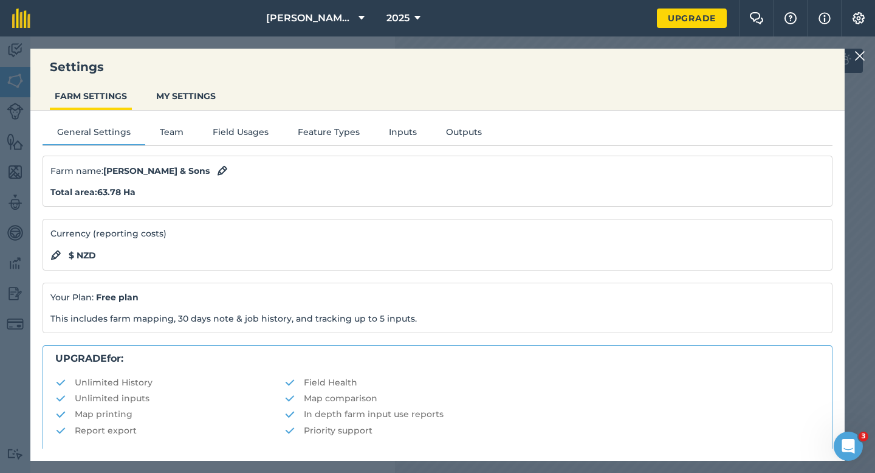
scroll to position [233, 0]
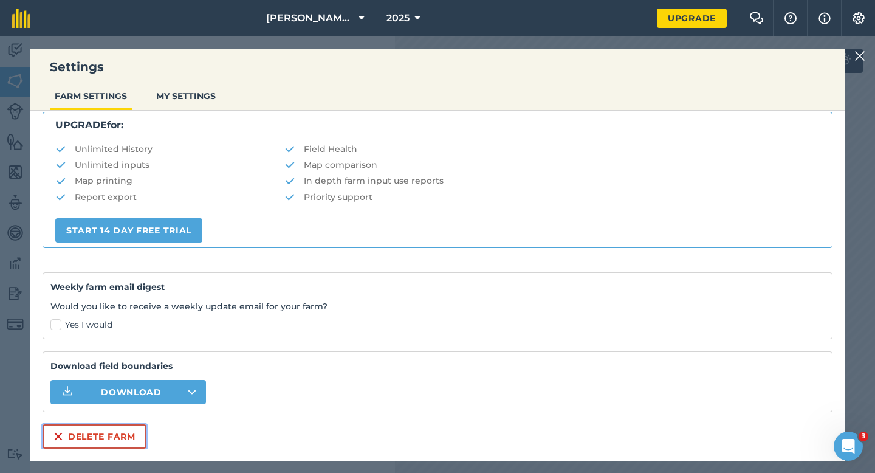
click at [90, 442] on button "Delete farm" at bounding box center [95, 436] width 104 height 24
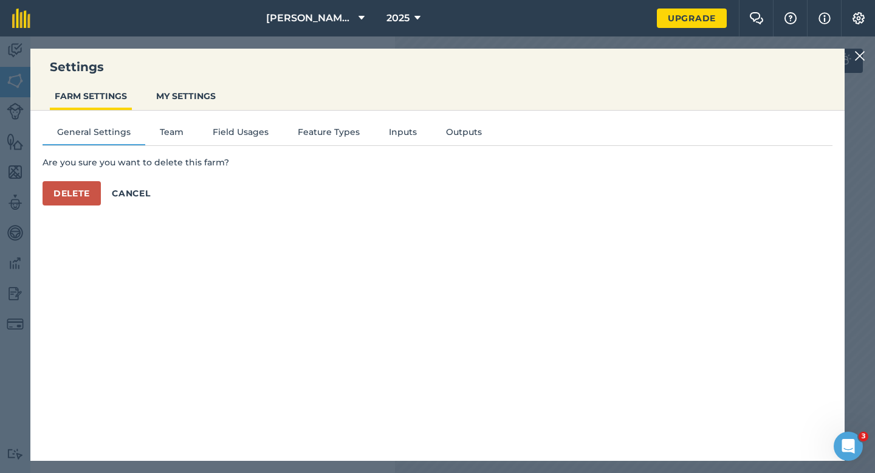
scroll to position [0, 0]
click at [83, 174] on div "Are you sure you want to delete this farm? Delete Cancel" at bounding box center [438, 181] width 790 height 50
click at [83, 178] on div "Are you sure you want to delete this farm? Delete Cancel" at bounding box center [438, 181] width 790 height 50
click at [83, 193] on button "Delete" at bounding box center [72, 193] width 58 height 24
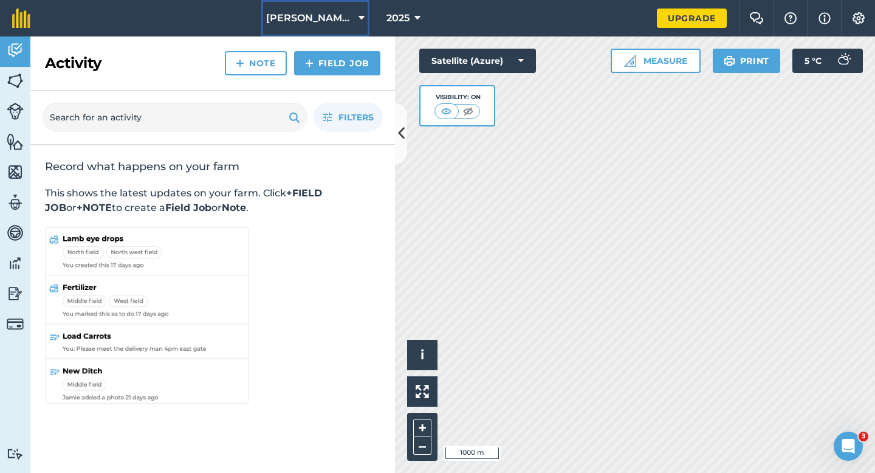
click at [297, 34] on button "[PERSON_NAME] & Sons LTD" at bounding box center [315, 18] width 108 height 36
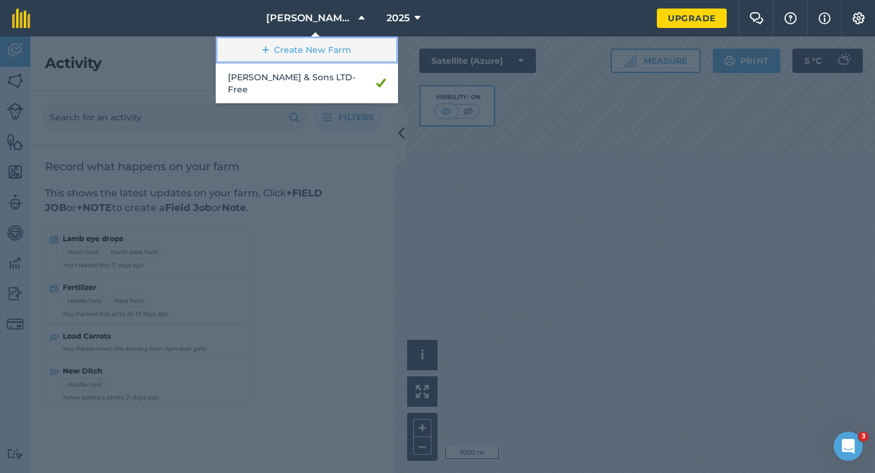
click at [297, 47] on link "Create New Farm" at bounding box center [307, 49] width 182 height 27
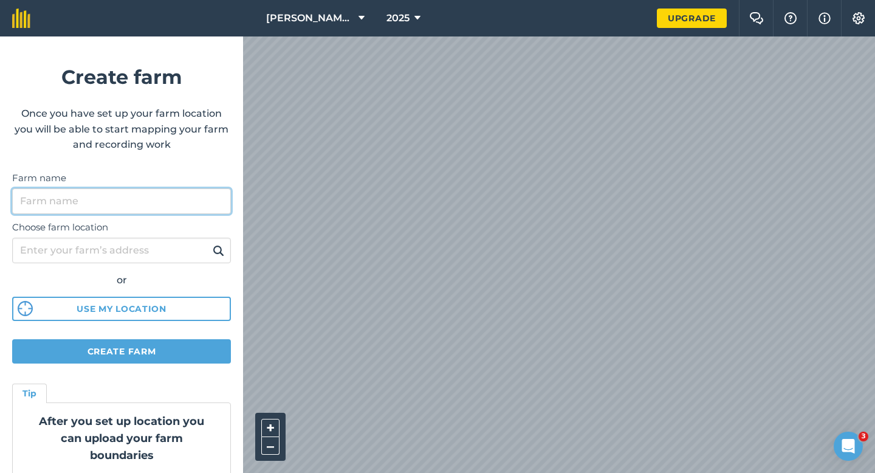
click at [149, 208] on input "Farm name" at bounding box center [121, 201] width 219 height 26
type input "[PERSON_NAME] & Sons"
